Goal: Task Accomplishment & Management: Manage account settings

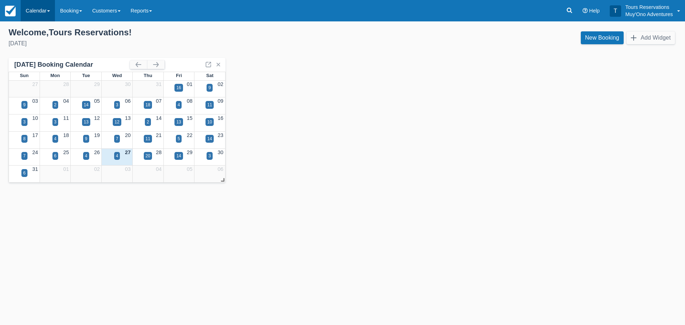
click at [52, 15] on link "Calendar" at bounding box center [38, 10] width 34 height 21
click at [68, 8] on link "Booking" at bounding box center [71, 10] width 32 height 21
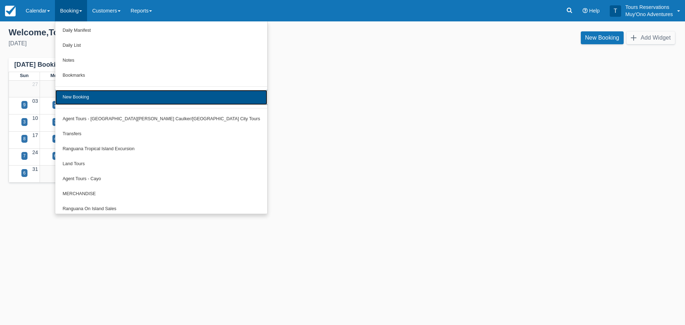
click at [80, 90] on link "New Booking" at bounding box center [161, 97] width 212 height 15
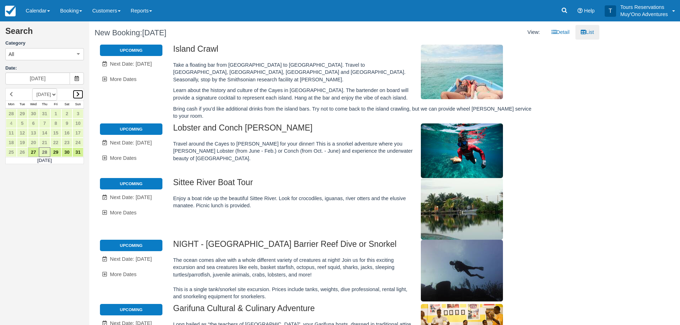
click at [80, 96] on icon at bounding box center [77, 94] width 3 height 5
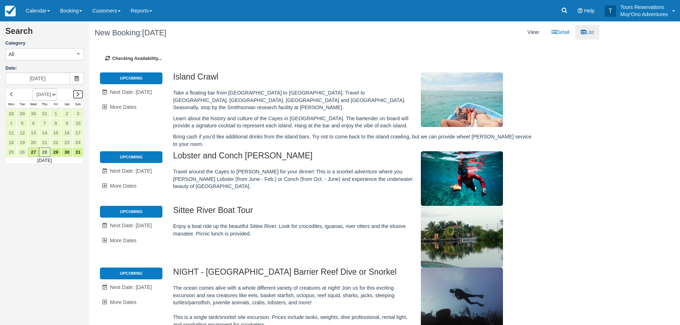
click at [80, 96] on icon at bounding box center [77, 94] width 3 height 5
click at [79, 92] on icon at bounding box center [77, 94] width 3 height 5
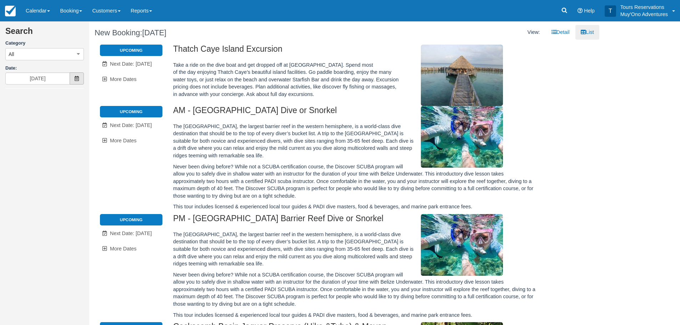
click at [75, 79] on icon at bounding box center [76, 78] width 5 height 5
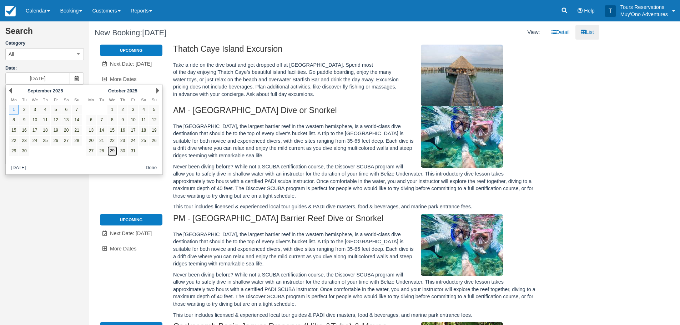
click at [115, 152] on link "29" at bounding box center [112, 151] width 10 height 10
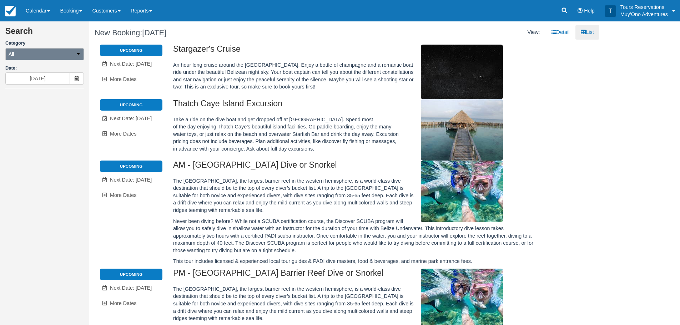
click at [49, 54] on button "All" at bounding box center [44, 54] width 78 height 12
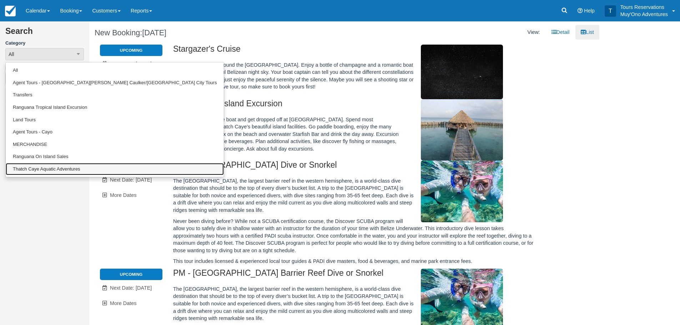
click at [46, 169] on link "Thatch Caye Aquatic Adventures" at bounding box center [115, 169] width 218 height 12
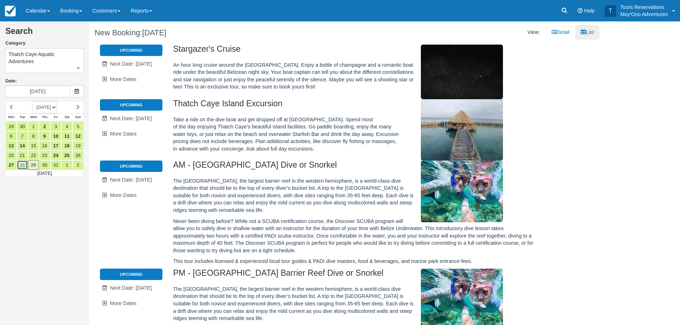
click at [22, 165] on link "28" at bounding box center [22, 165] width 11 height 10
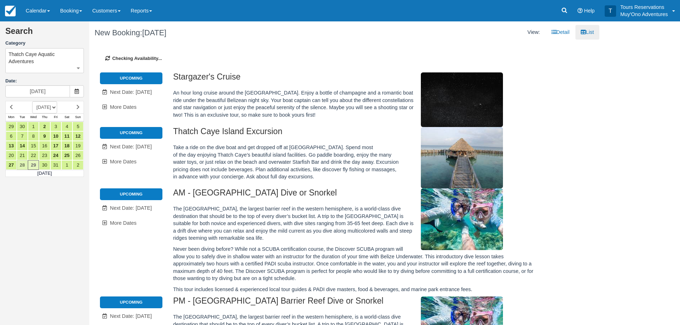
type input "[DATE]"
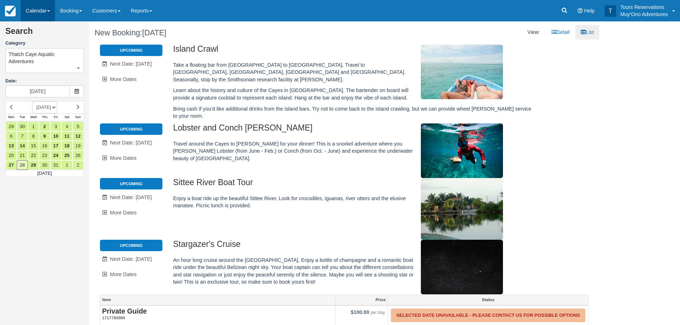
click at [40, 10] on link "Calendar" at bounding box center [38, 10] width 34 height 21
click at [49, 60] on link "Inventory" at bounding box center [49, 61] width 56 height 15
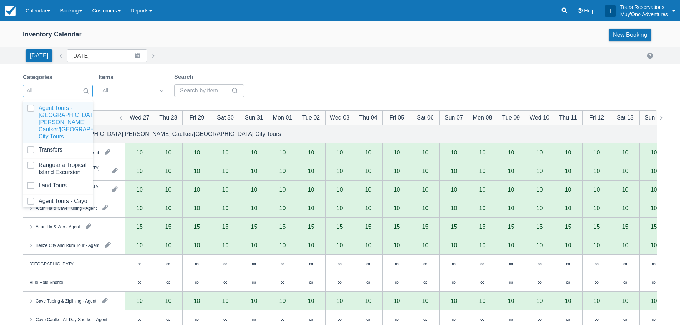
click at [79, 90] on div "All" at bounding box center [51, 90] width 56 height 11
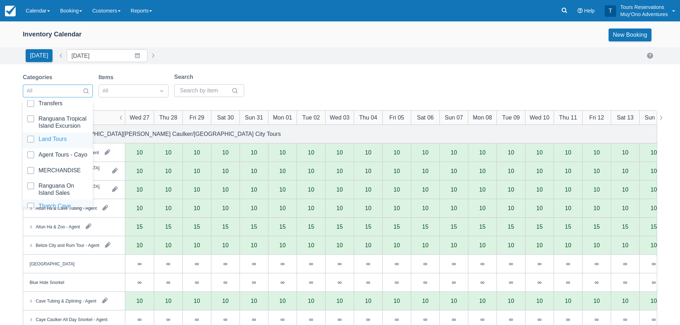
scroll to position [73, 0]
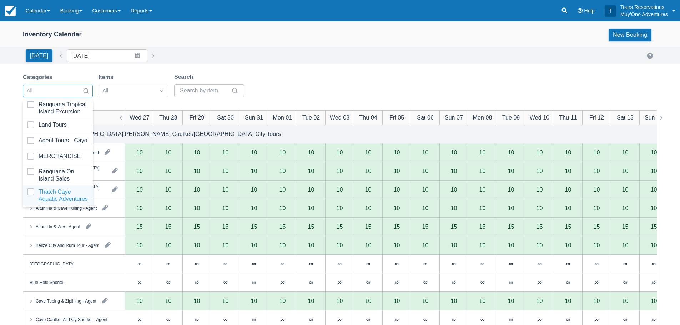
click at [52, 188] on div at bounding box center [57, 195] width 61 height 14
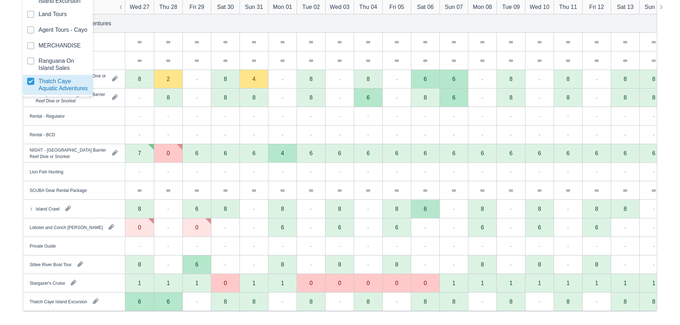
scroll to position [111, 0]
click at [0, 198] on div "Categories option Thatch Caye Aquatic Adventures, selected. option Thatch Caye …" at bounding box center [340, 143] width 680 height 364
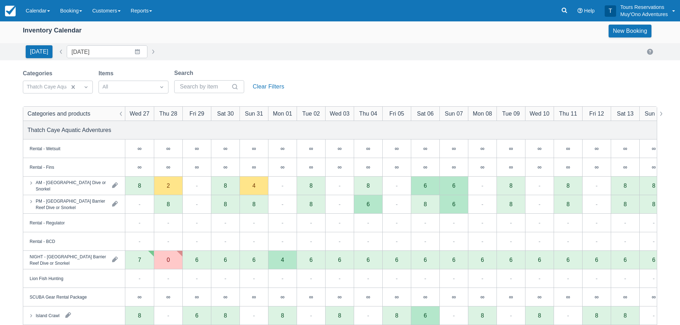
scroll to position [0, 0]
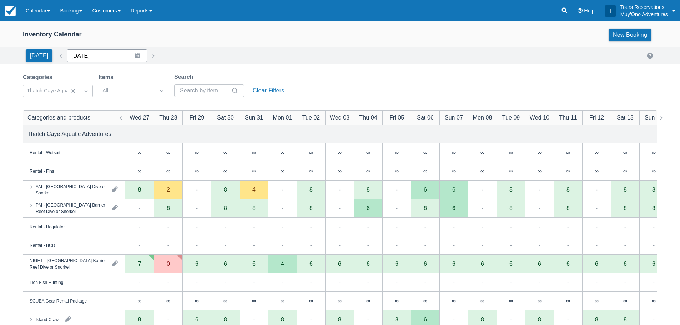
click at [98, 55] on input "[DATE]" at bounding box center [107, 55] width 81 height 13
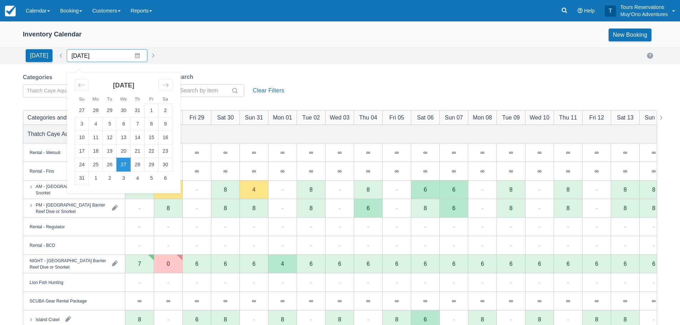
click at [133, 57] on input "[DATE]" at bounding box center [107, 55] width 81 height 13
click at [140, 53] on input "[DATE]" at bounding box center [107, 55] width 81 height 13
click at [130, 54] on input "[DATE]" at bounding box center [107, 55] width 81 height 13
click at [149, 55] on button "button" at bounding box center [153, 55] width 9 height 9
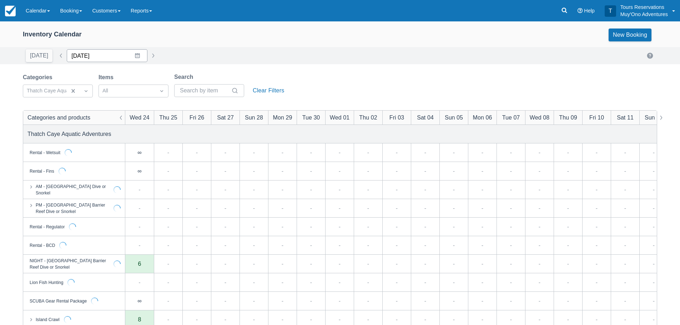
click at [136, 53] on input "[DATE]" at bounding box center [107, 55] width 81 height 13
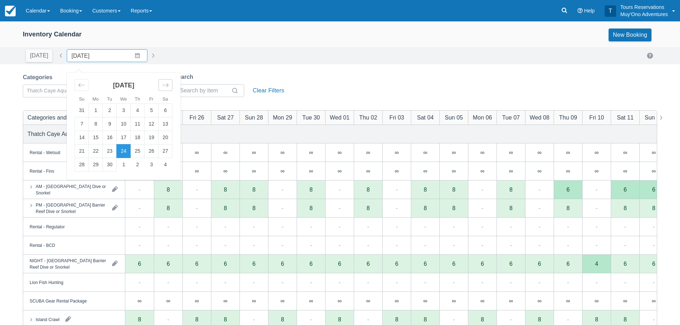
click at [159, 85] on div "Move forward to switch to the next month." at bounding box center [165, 85] width 14 height 12
click at [103, 166] on td "28" at bounding box center [110, 165] width 14 height 14
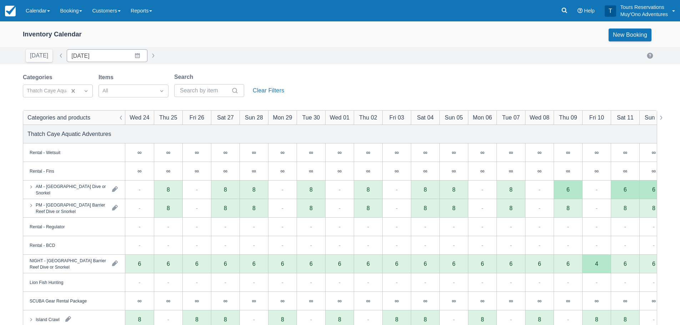
type input "[DATE]"
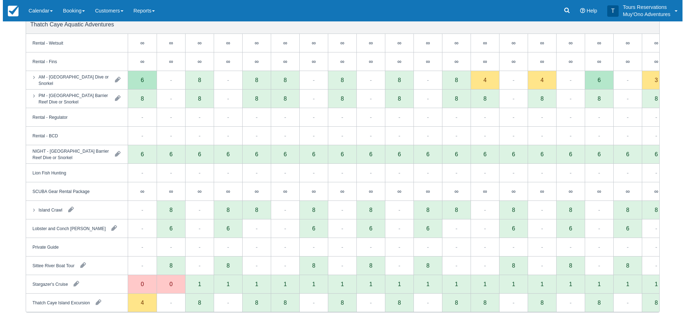
scroll to position [111, 0]
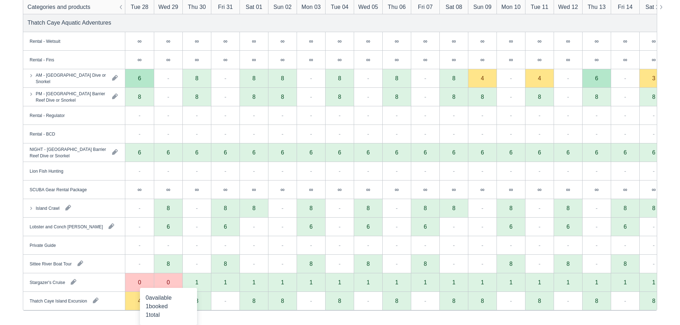
click at [167, 282] on div "0" at bounding box center [168, 282] width 3 height 6
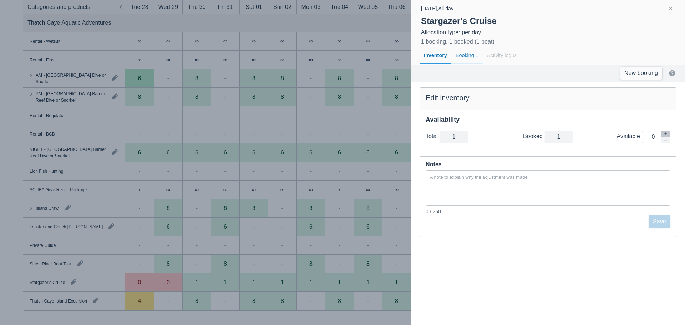
click at [463, 59] on div "Booking 1" at bounding box center [466, 55] width 31 height 16
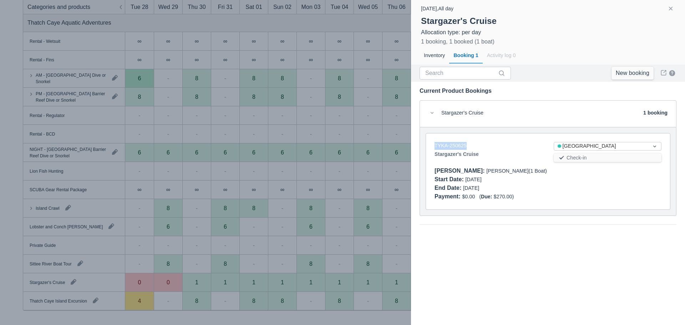
drag, startPoint x: 469, startPoint y: 144, endPoint x: 429, endPoint y: 146, distance: 39.7
click at [429, 146] on div "TYKA-250625 Stargazer's Cruise" at bounding box center [488, 153] width 119 height 22
copy link "TYKA-250625"
